Goal: Navigation & Orientation: Find specific page/section

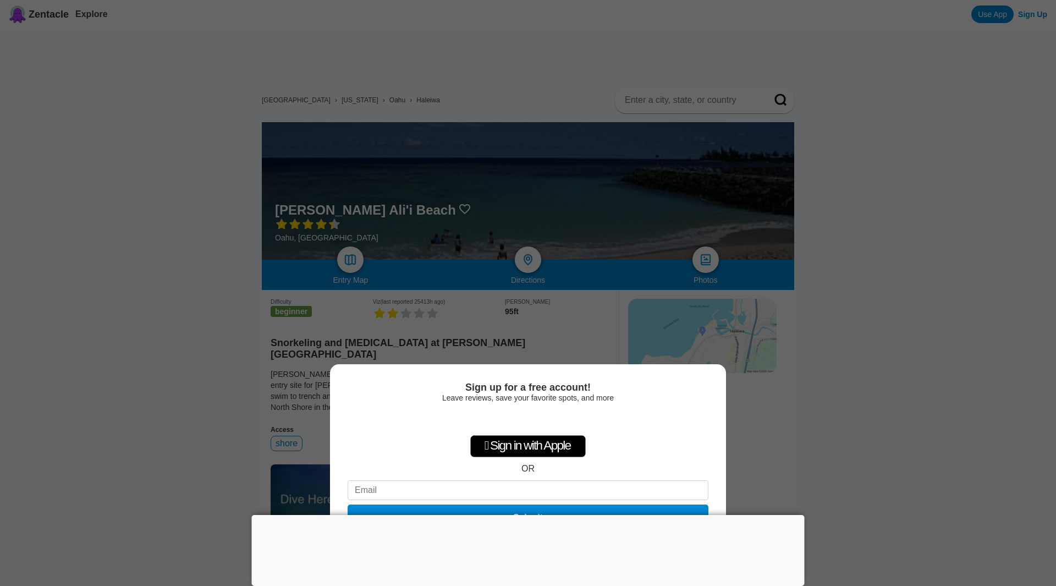
click at [931, 299] on div "Sign up for a free account! Leave reviews, save your favorite spots, and more …" at bounding box center [528, 293] width 1056 height 586
click at [814, 368] on div "Sign up for a free account! Leave reviews, save your favorite spots, and more …" at bounding box center [528, 293] width 1056 height 586
click at [1047, 232] on div "Sign up for a free account! Leave reviews, save your favorite spots, and more …" at bounding box center [528, 293] width 1056 height 586
click at [526, 515] on div at bounding box center [528, 515] width 553 height 0
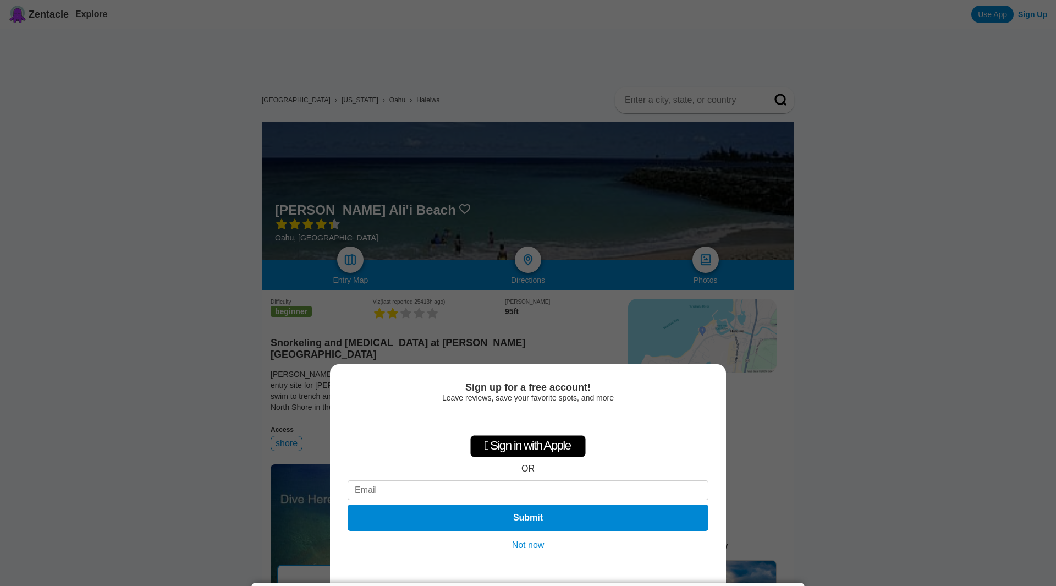
click at [535, 543] on button "Not now" at bounding box center [528, 545] width 39 height 11
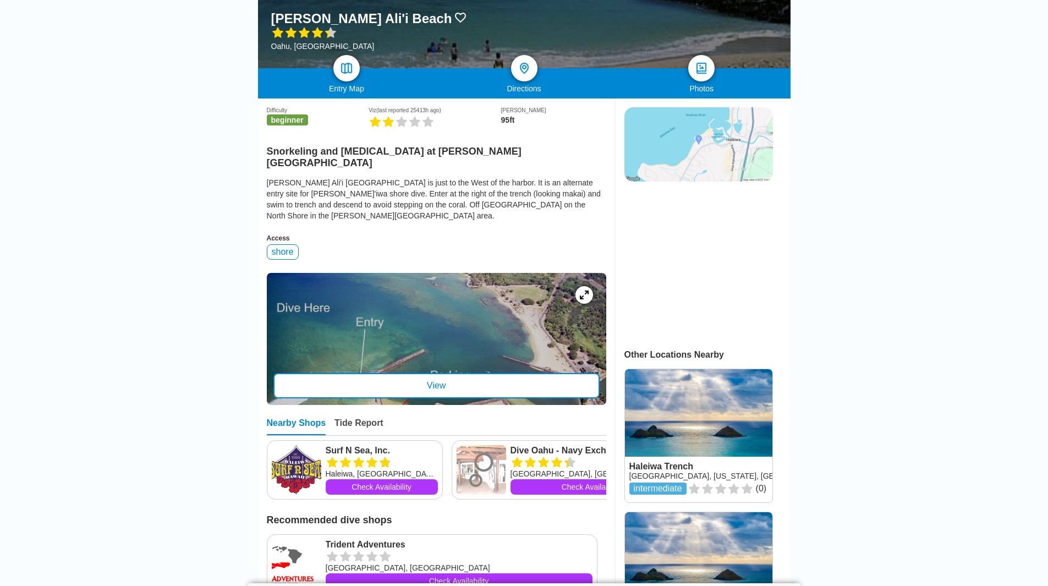
scroll to position [220, 0]
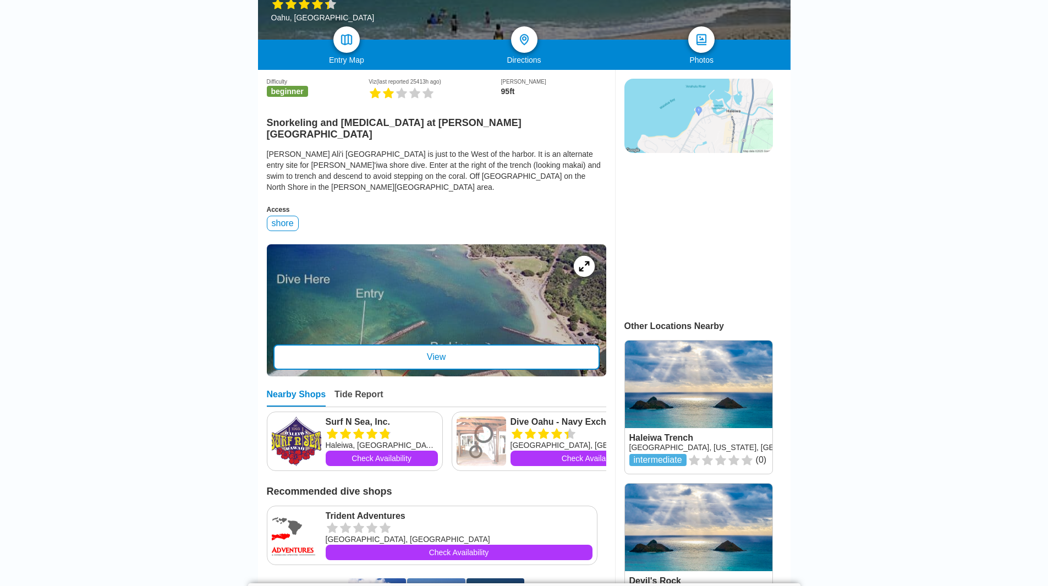
click at [585, 261] on icon at bounding box center [584, 266] width 10 height 10
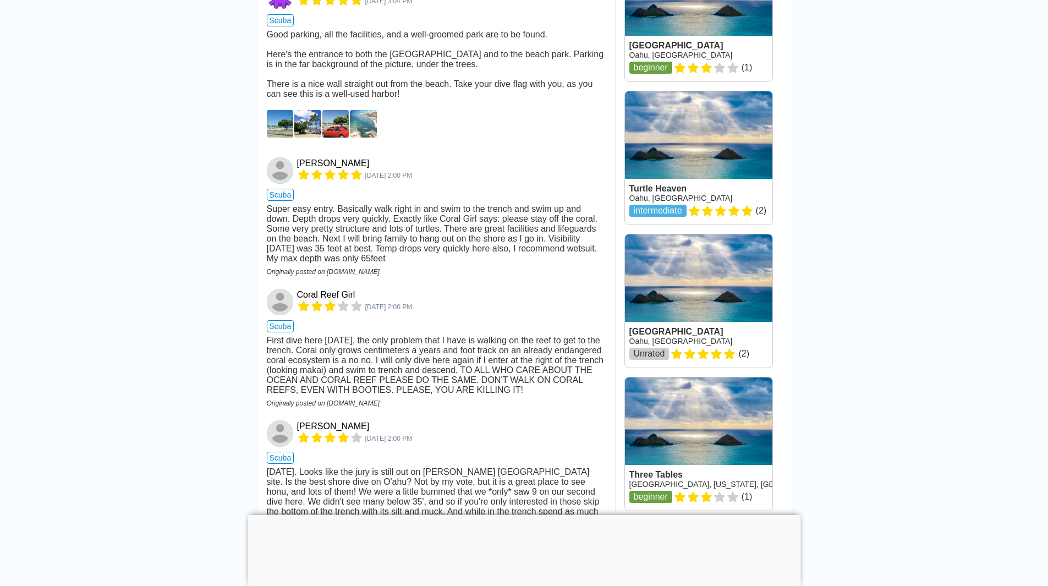
scroll to position [1045, 0]
